Goal: Navigation & Orientation: Find specific page/section

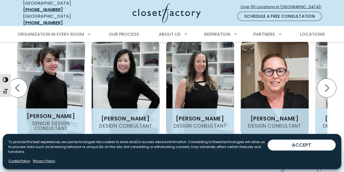
scroll to position [734, 0]
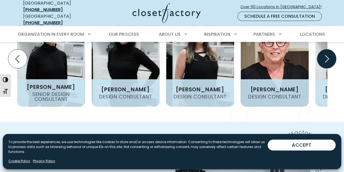
click at [329, 58] on icon "Next slide" at bounding box center [326, 58] width 19 height 19
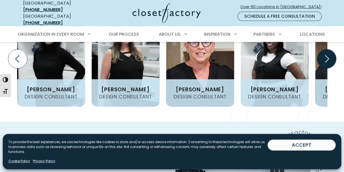
click at [323, 60] on icon "Next slide" at bounding box center [326, 58] width 19 height 19
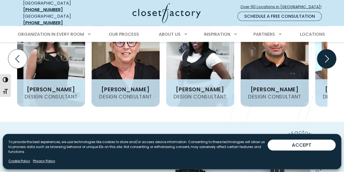
click at [326, 61] on icon "Next slide" at bounding box center [326, 58] width 19 height 19
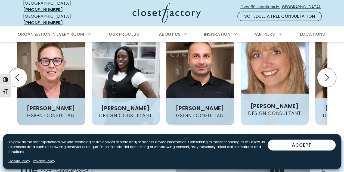
scroll to position [707, 0]
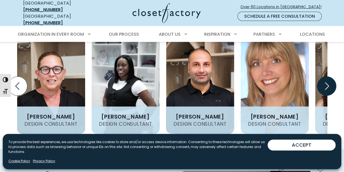
click at [329, 81] on icon "Next slide" at bounding box center [326, 85] width 19 height 19
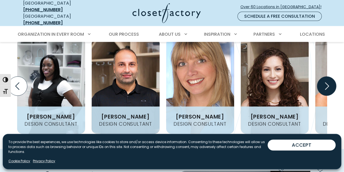
click at [329, 81] on icon "Next slide" at bounding box center [326, 85] width 19 height 19
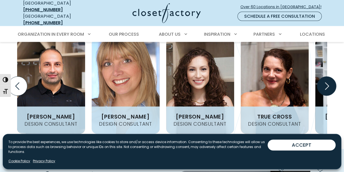
click at [329, 81] on icon "Next slide" at bounding box center [326, 85] width 19 height 19
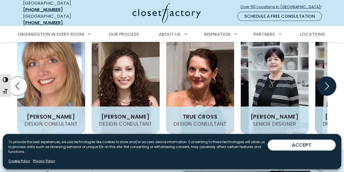
click at [331, 87] on icon "Next slide" at bounding box center [326, 85] width 19 height 19
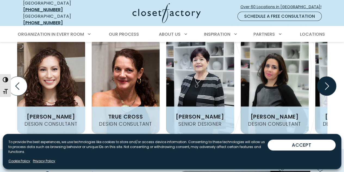
click at [330, 85] on icon "Next slide" at bounding box center [326, 85] width 19 height 19
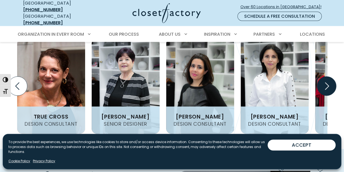
click at [329, 84] on icon "Next slide" at bounding box center [326, 85] width 19 height 19
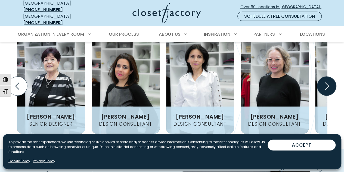
click at [329, 82] on icon "Next slide" at bounding box center [326, 85] width 19 height 19
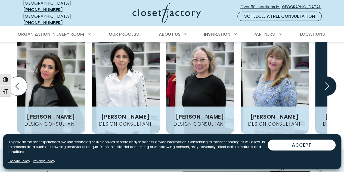
click at [329, 82] on icon "Next slide" at bounding box center [326, 85] width 19 height 19
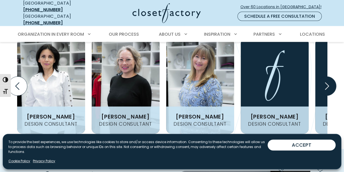
click at [329, 82] on icon "Next slide" at bounding box center [326, 85] width 19 height 19
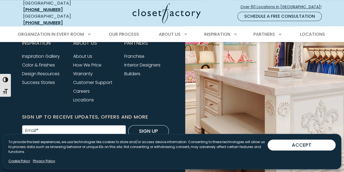
scroll to position [2186, 0]
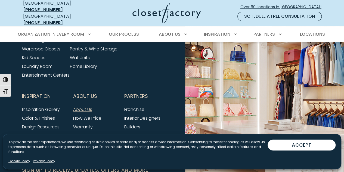
click at [88, 112] on link "About Us" at bounding box center [82, 109] width 19 height 6
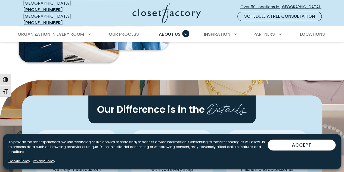
scroll to position [13, 0]
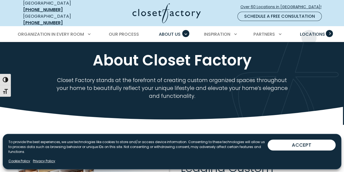
click at [310, 31] on span "Locations" at bounding box center [312, 34] width 25 height 6
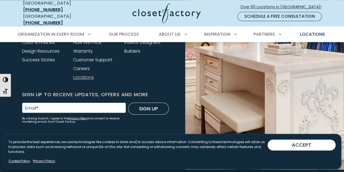
scroll to position [1296, 0]
